Goal: Information Seeking & Learning: Check status

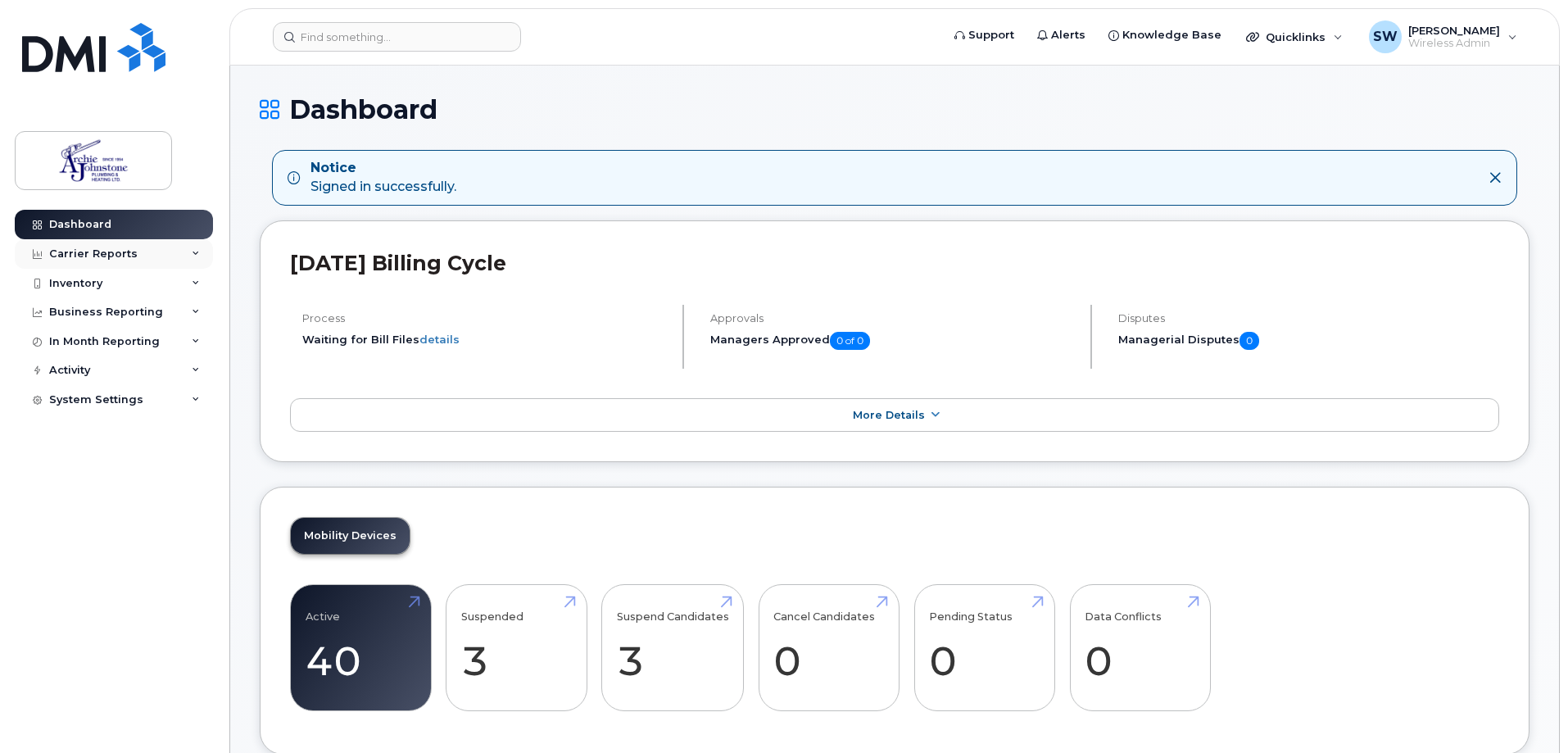
click at [109, 251] on div "Carrier Reports" at bounding box center [94, 253] width 89 height 13
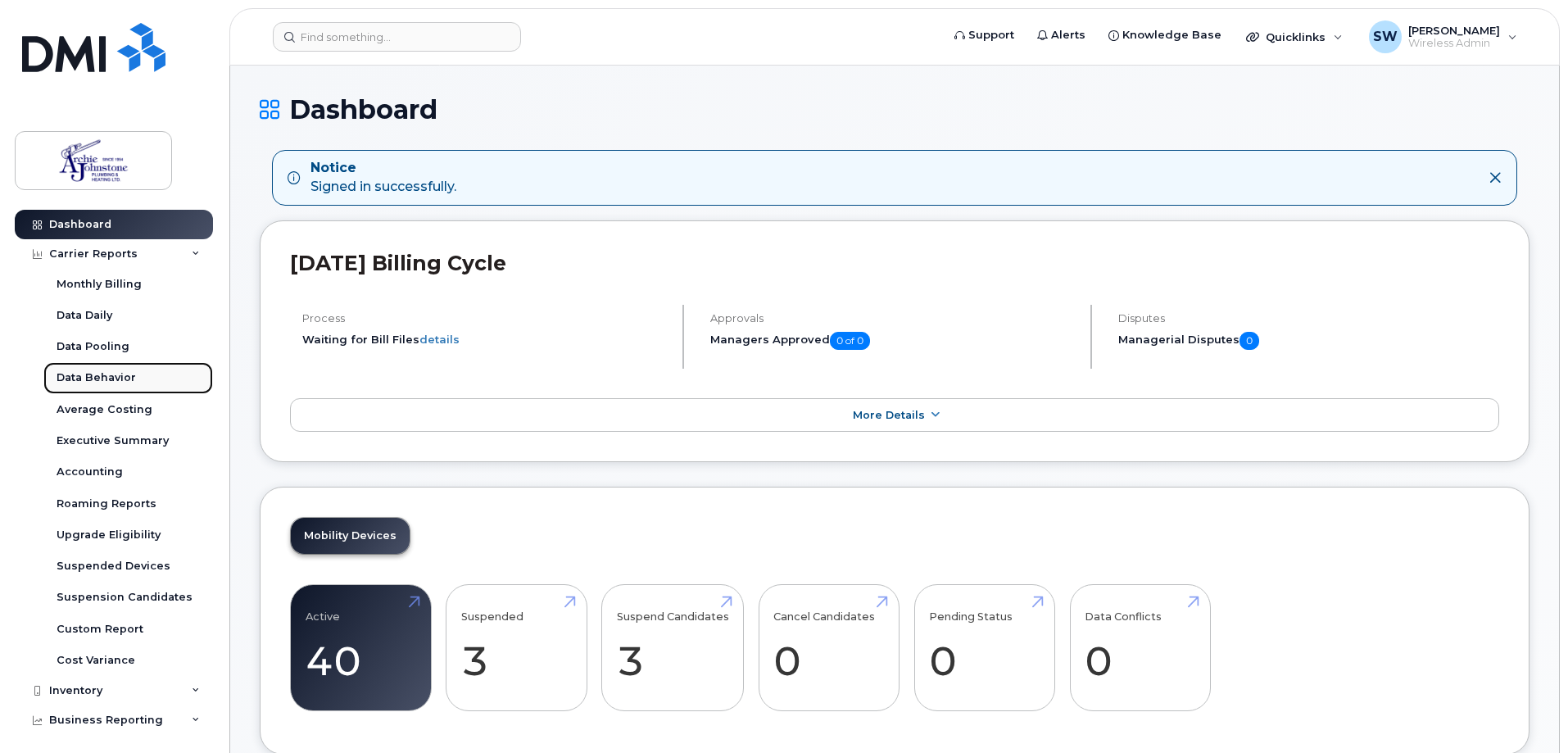
click at [83, 374] on div "Data Behavior" at bounding box center [95, 378] width 80 height 15
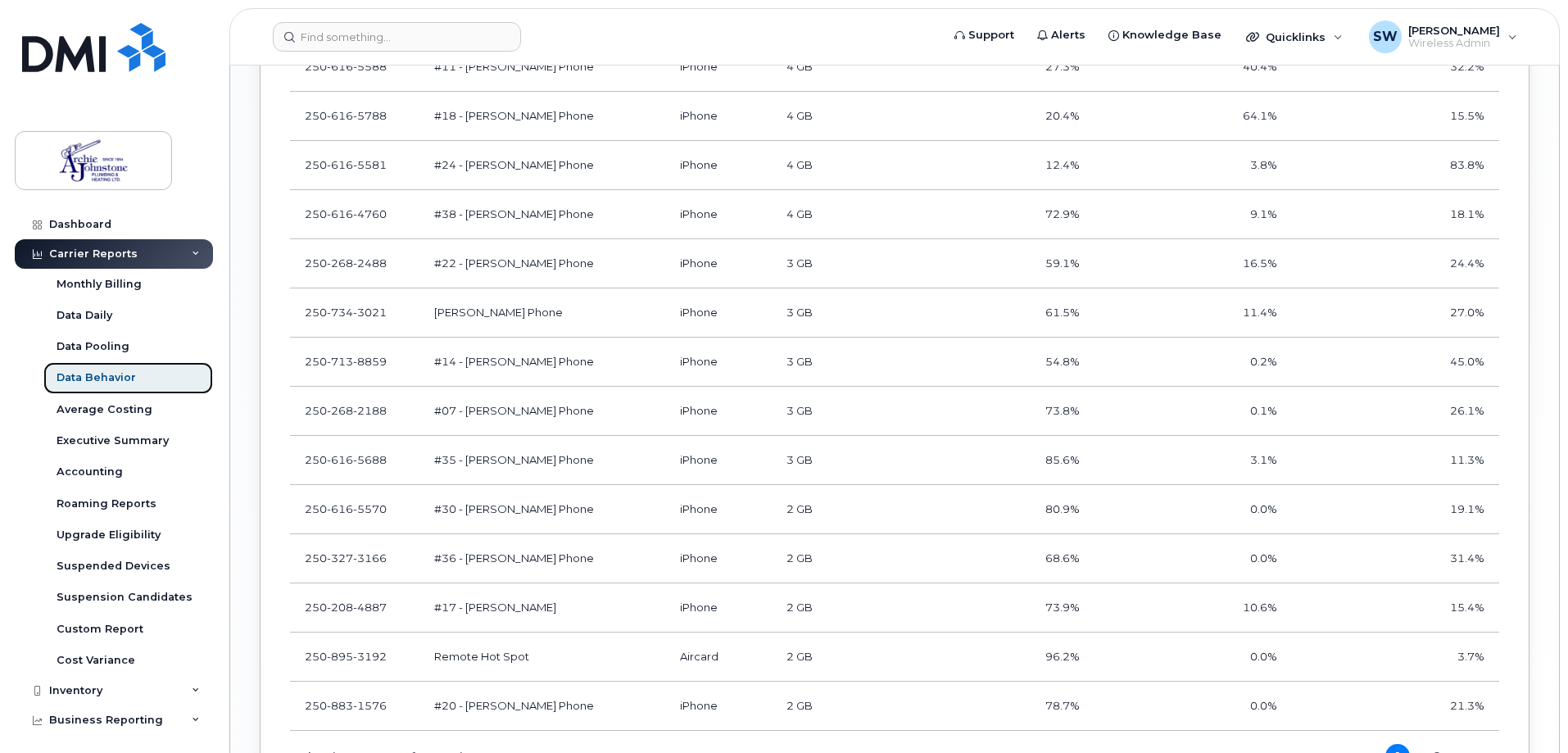
scroll to position [1782, 0]
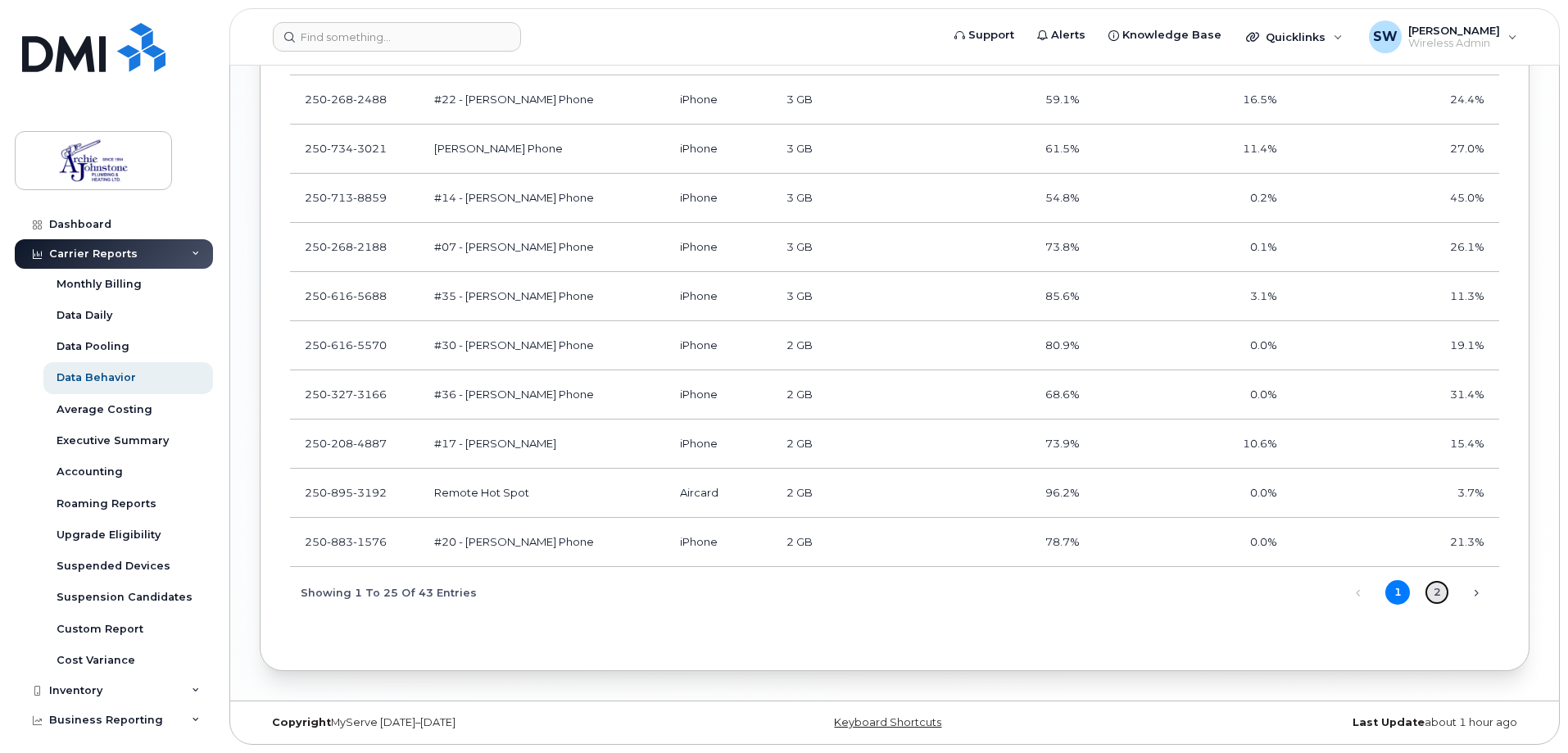
click at [1438, 585] on link "2" at bounding box center [1437, 592] width 24 height 24
click at [1438, 589] on link "2" at bounding box center [1437, 592] width 24 height 24
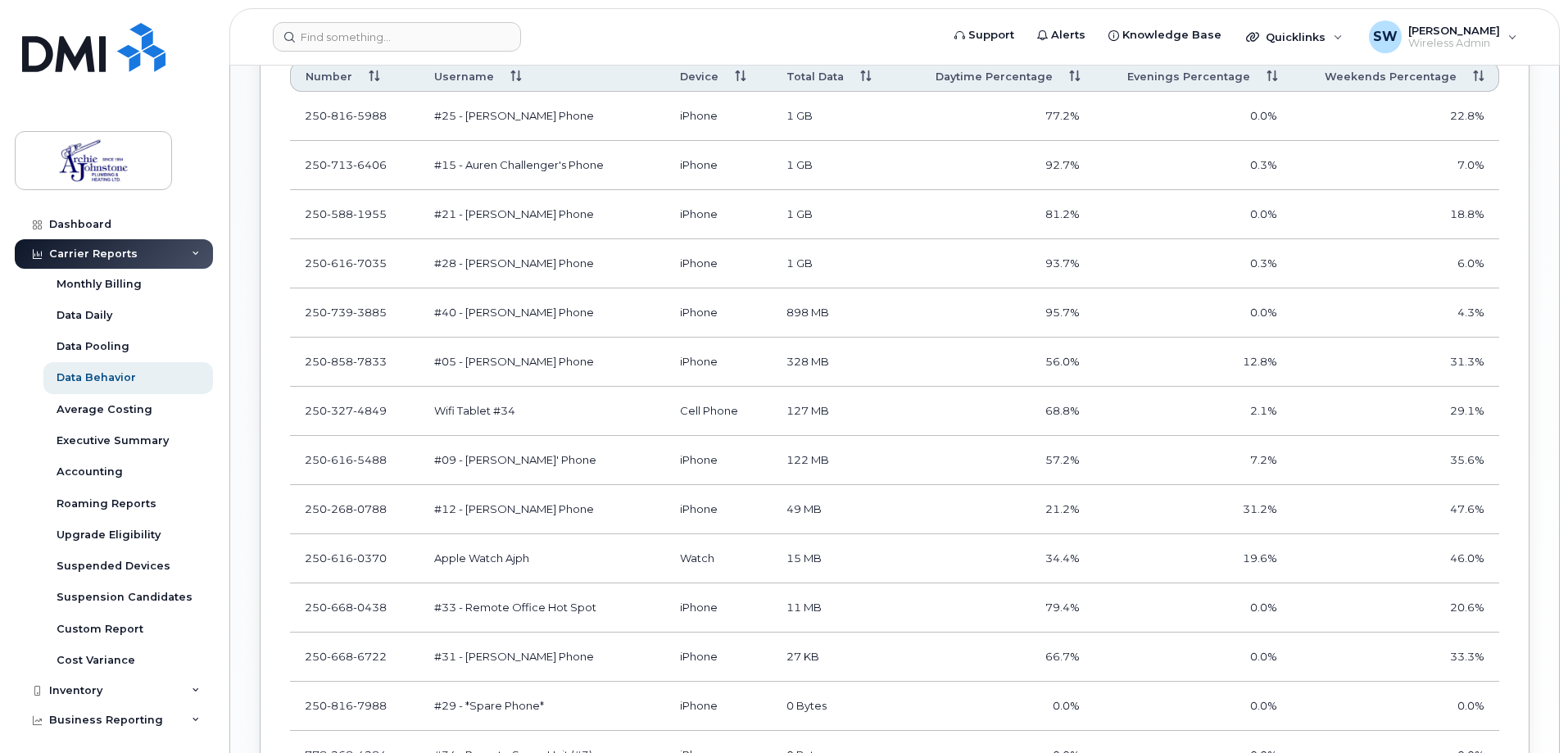
scroll to position [1274, 0]
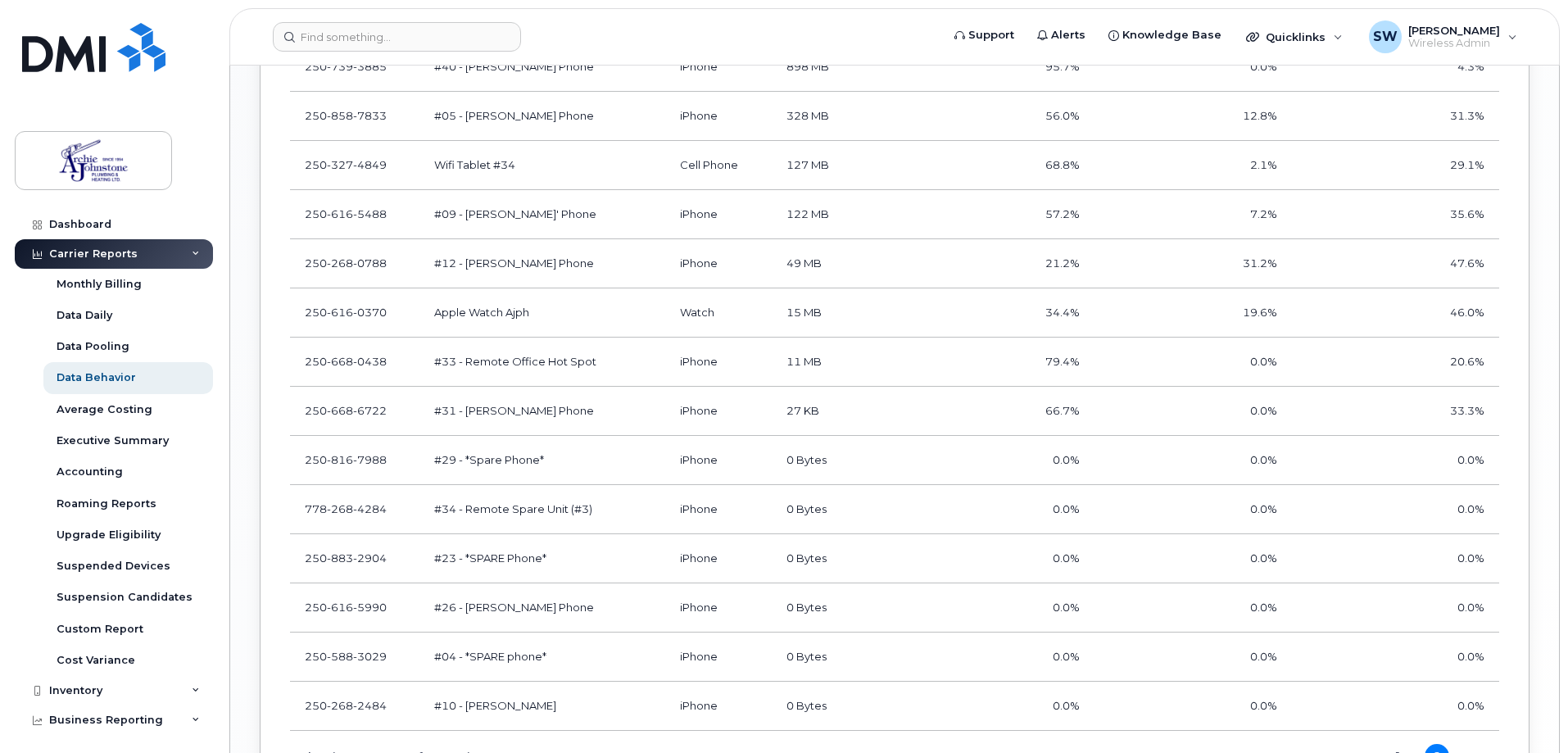
click at [551, 412] on td "#31 - Brooklyn Johnstone's Phone" at bounding box center [542, 411] width 246 height 50
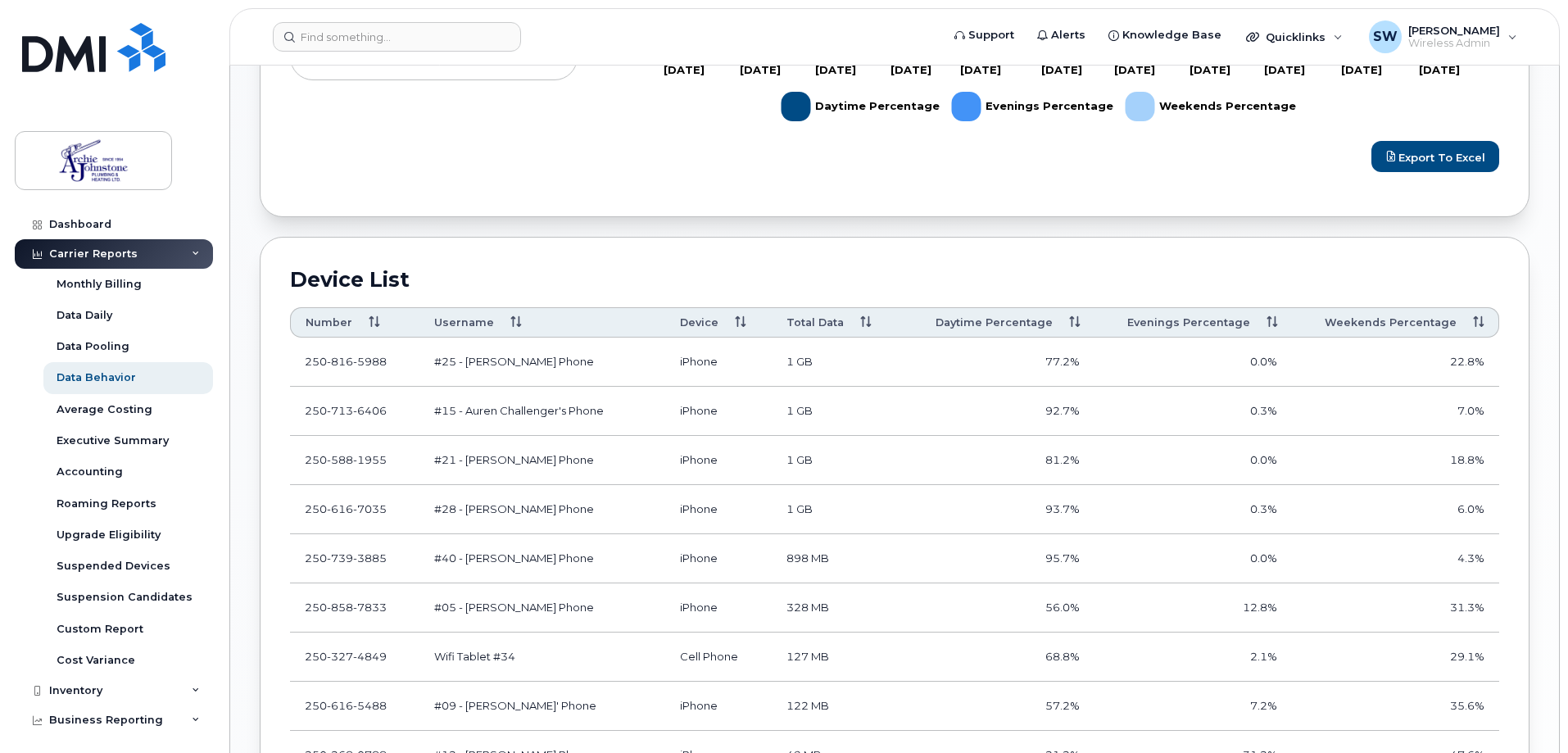
scroll to position [1110, 0]
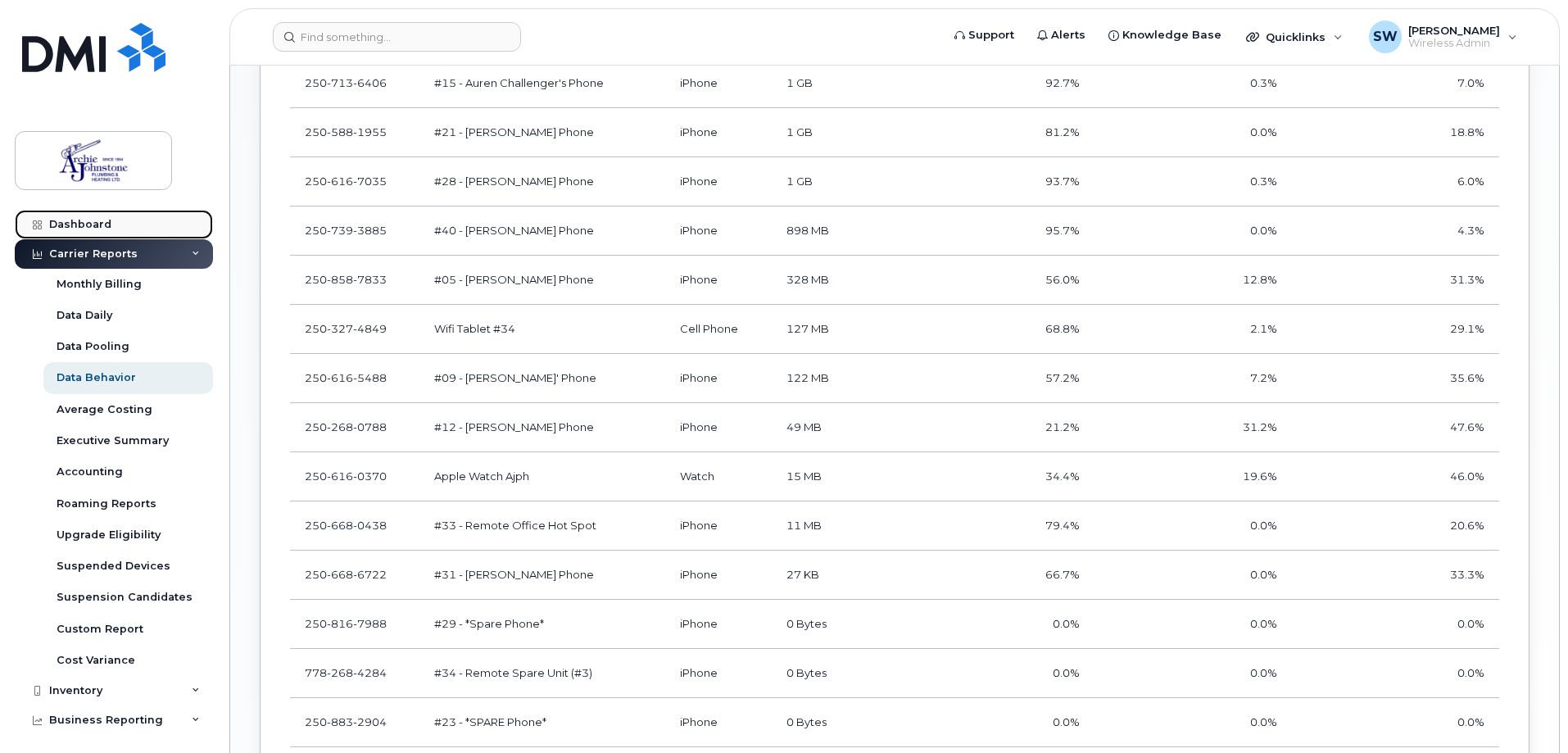
click at [102, 218] on div "Dashboard" at bounding box center [80, 224] width 63 height 13
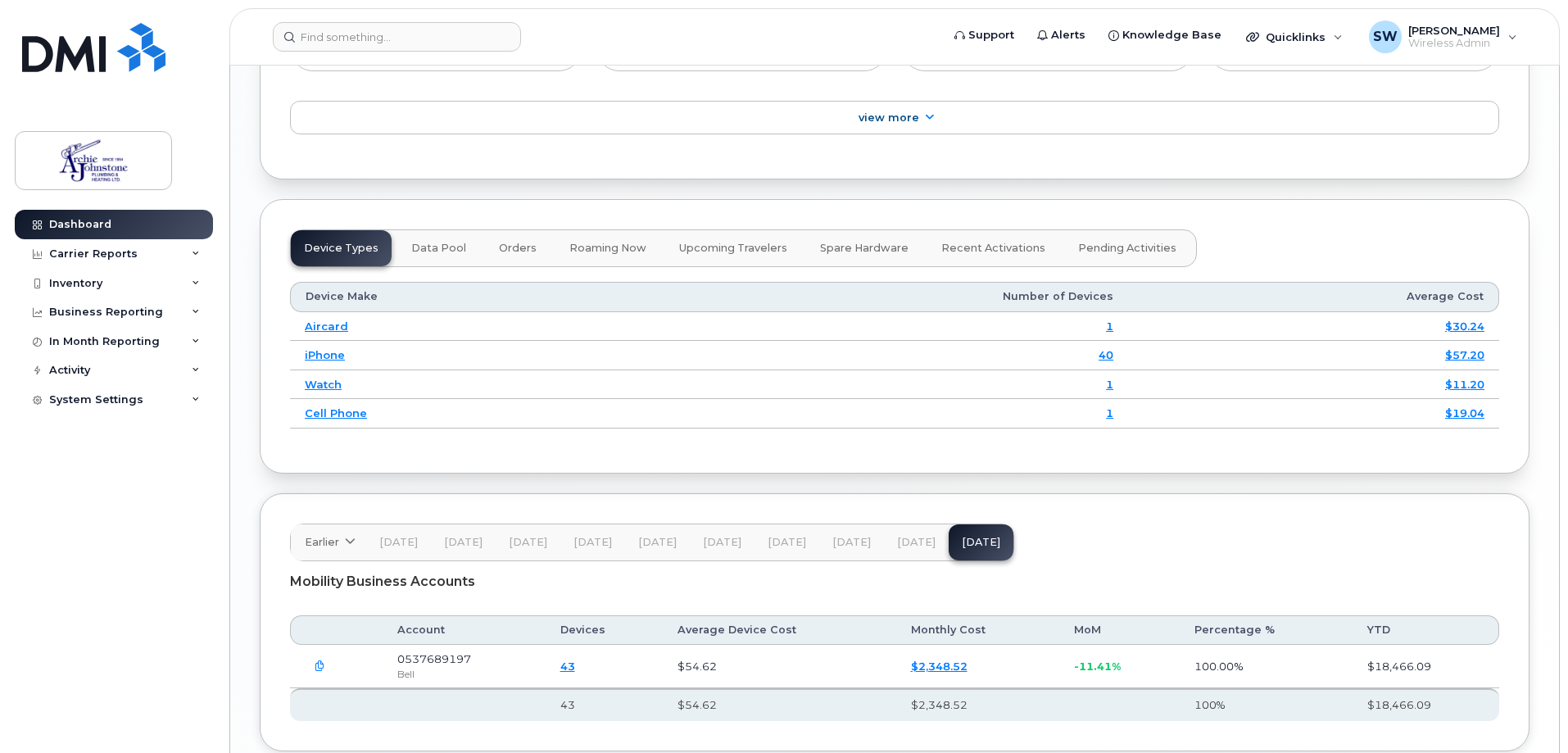
scroll to position [1944, 0]
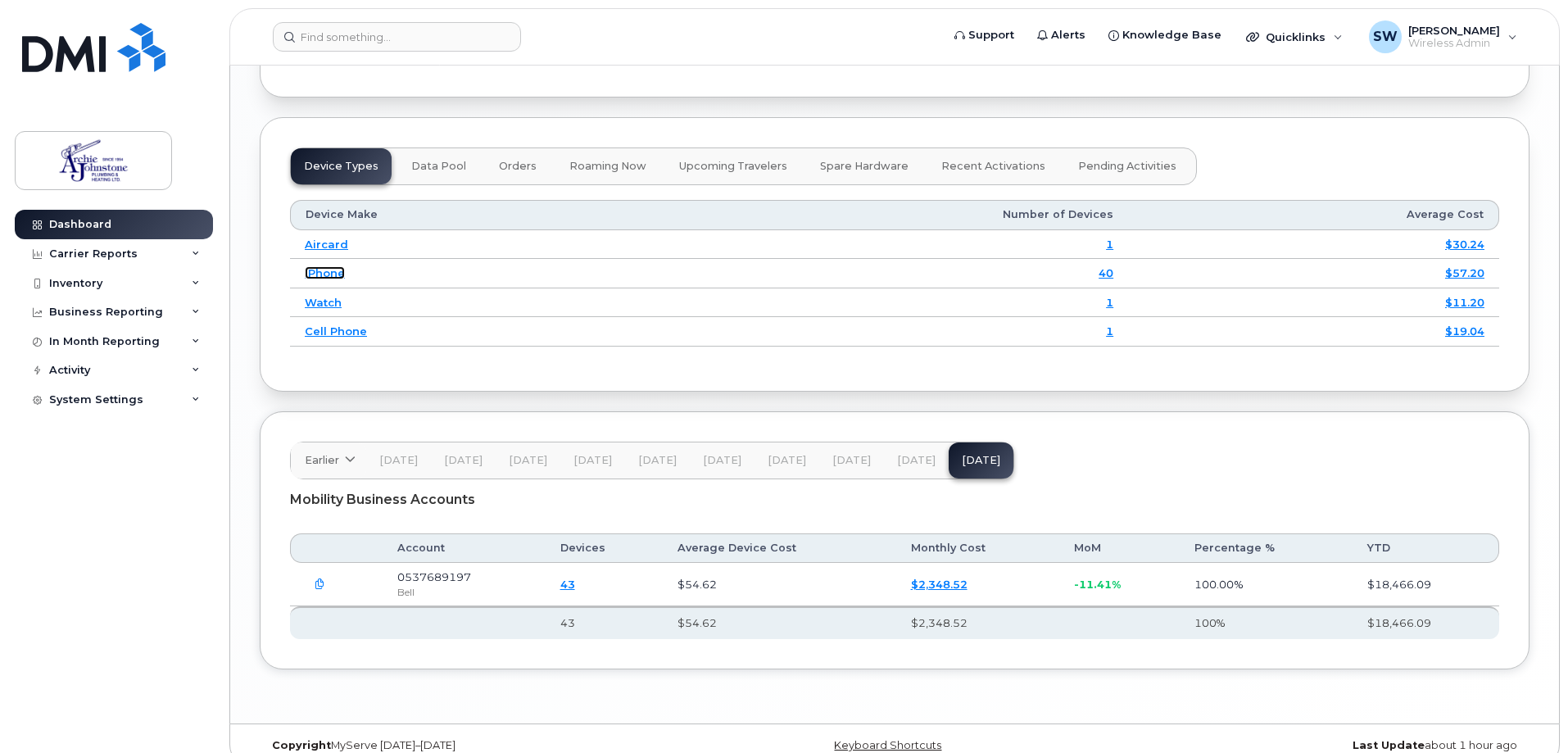
click at [314, 267] on link "iPhone" at bounding box center [325, 273] width 40 height 13
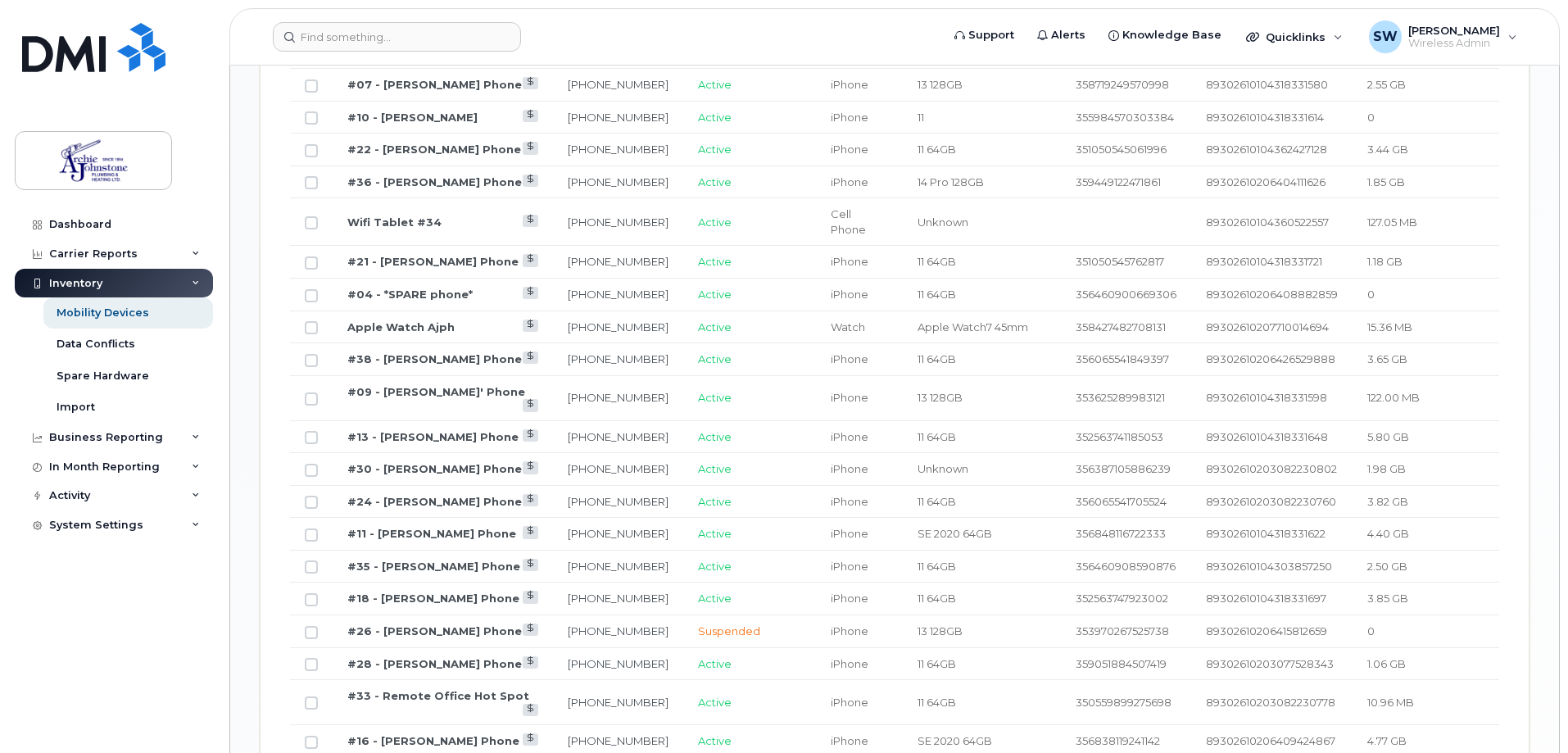
scroll to position [1193, 0]
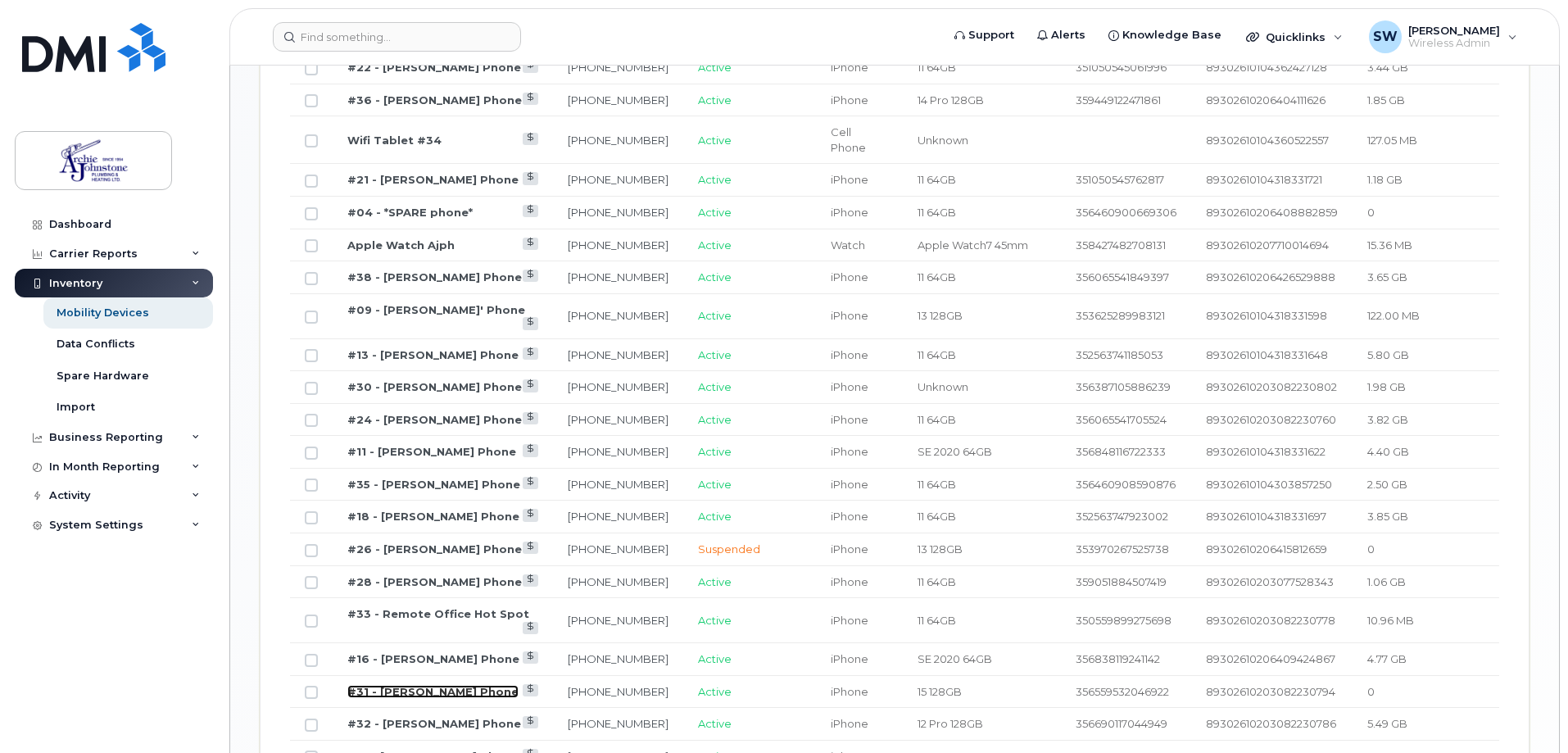
click at [460, 685] on link "#31 - Brooklyn Johnstone's Phone" at bounding box center [432, 691] width 171 height 13
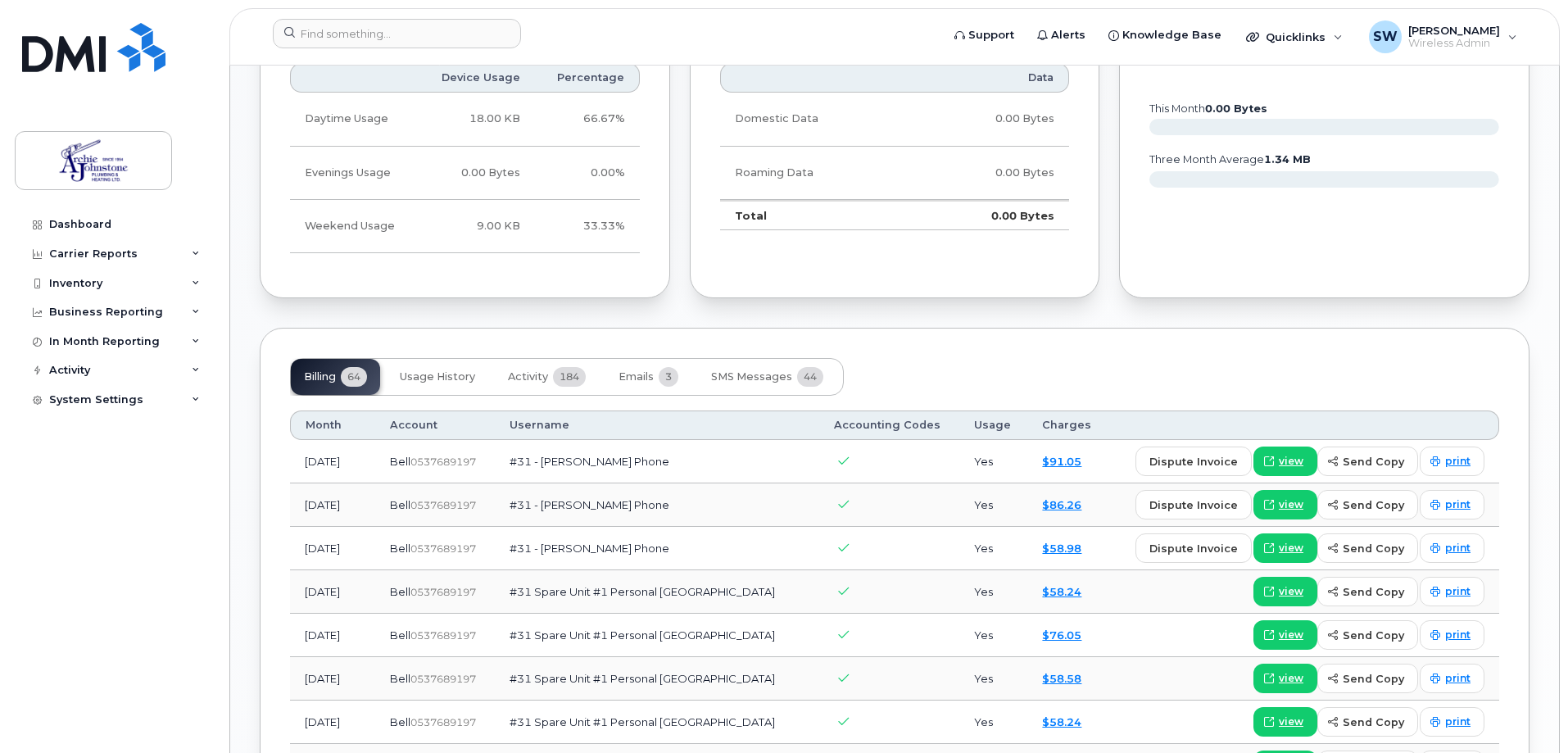
scroll to position [1147, 0]
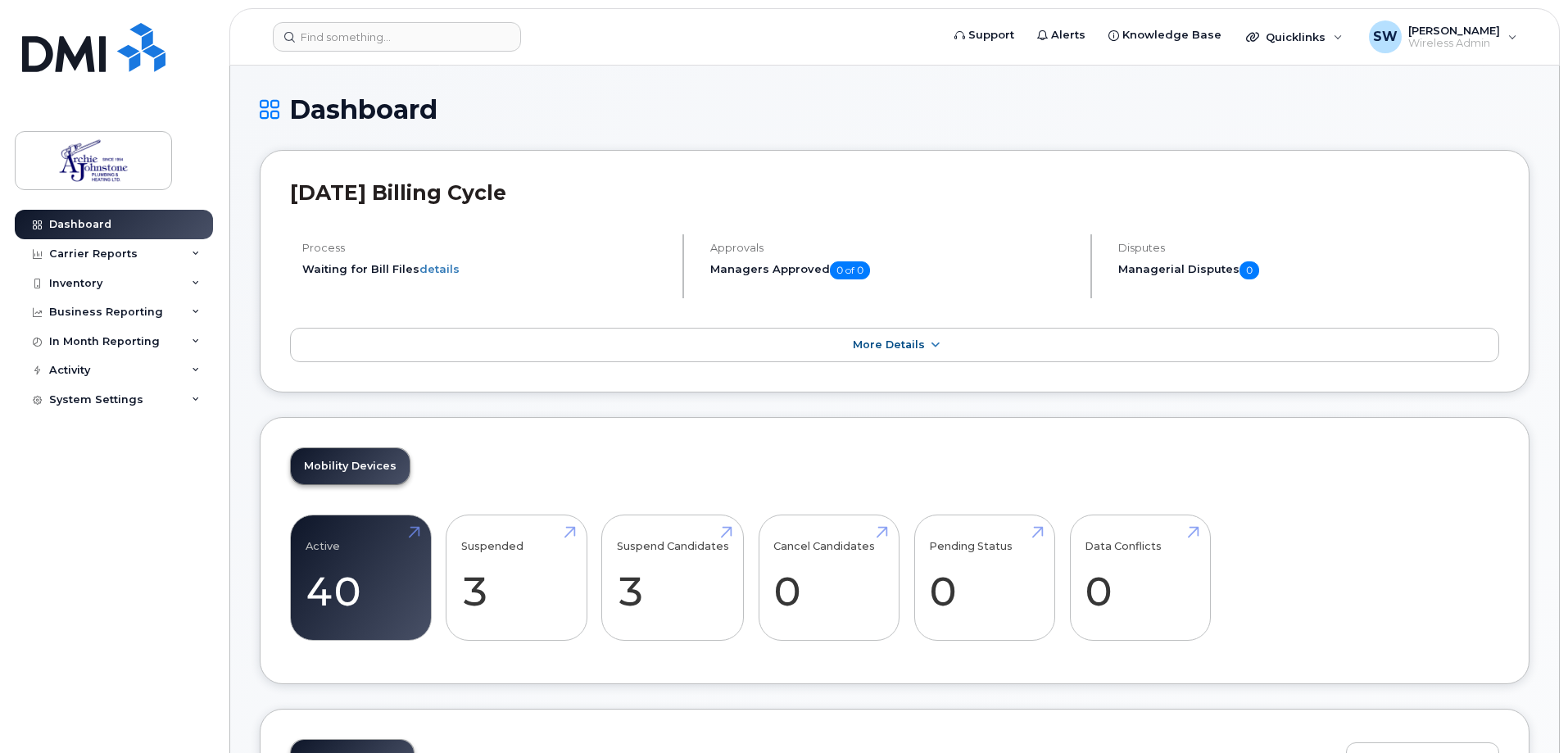
scroll to position [82, 0]
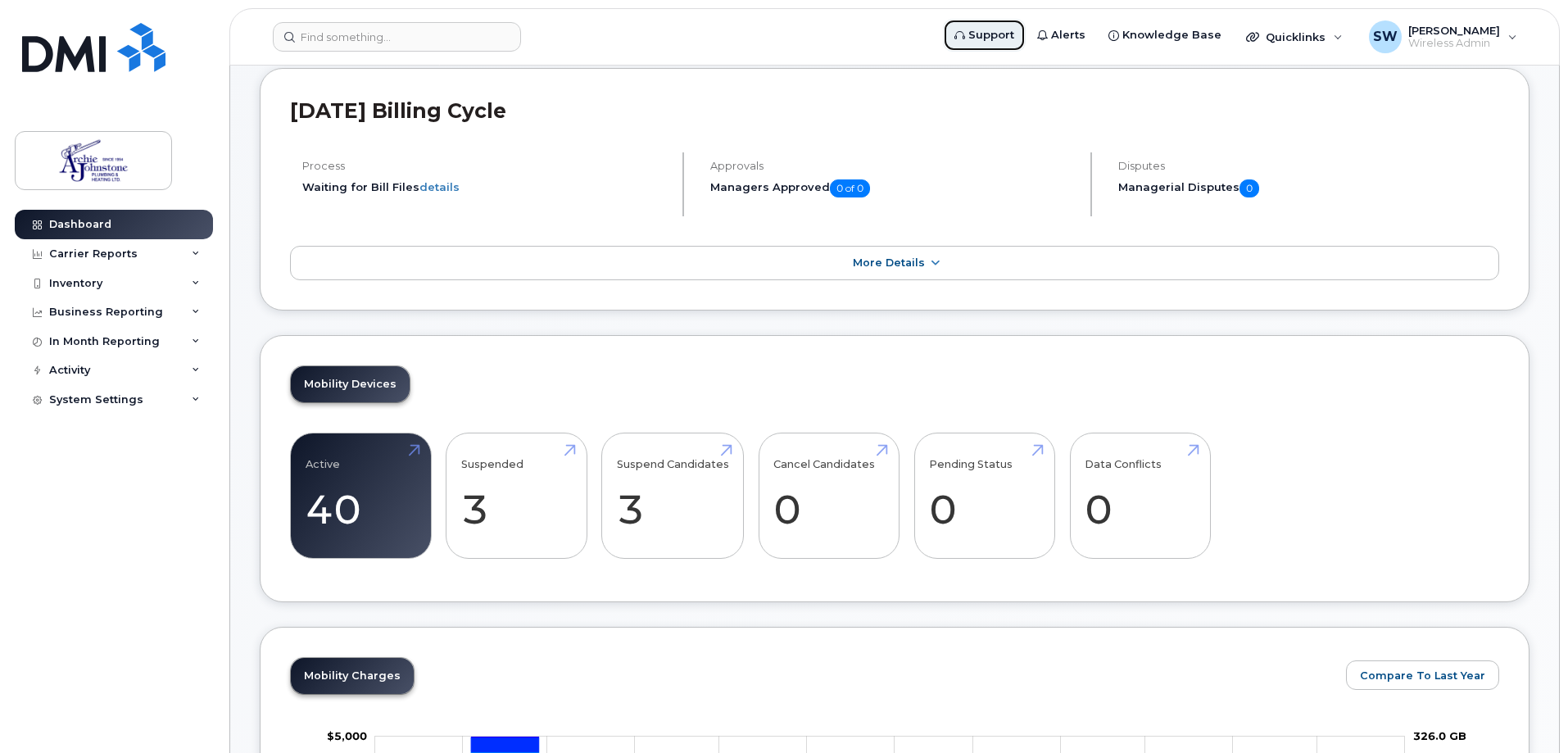
click at [1014, 36] on span "Support" at bounding box center [991, 36] width 46 height 17
